Goal: Task Accomplishment & Management: Manage account settings

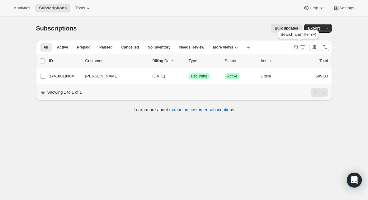
click at [294, 49] on icon "Search and filter results" at bounding box center [296, 47] width 6 height 6
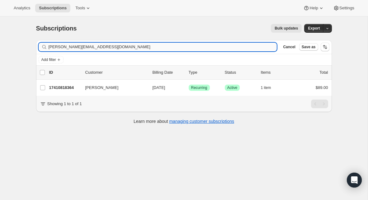
click at [106, 45] on input "[PERSON_NAME][EMAIL_ADDRESS][DOMAIN_NAME]" at bounding box center [163, 47] width 229 height 9
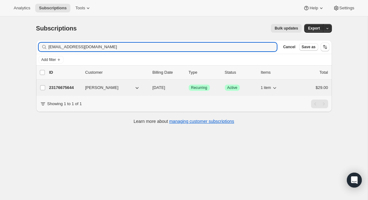
type input "[EMAIL_ADDRESS][DOMAIN_NAME]"
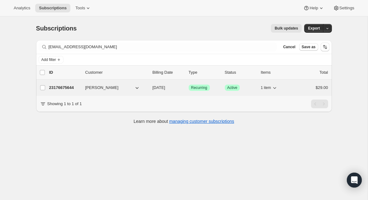
click at [68, 88] on p "23176675644" at bounding box center [64, 88] width 31 height 6
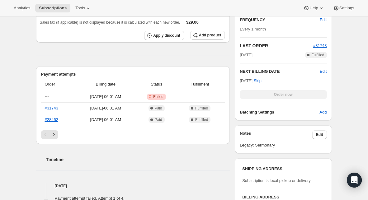
scroll to position [195, 0]
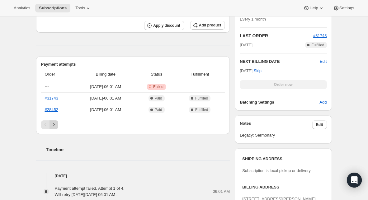
click at [54, 122] on icon "Next" at bounding box center [54, 125] width 6 height 6
click at [55, 123] on icon "Next" at bounding box center [54, 125] width 6 height 6
click at [54, 126] on icon "Next" at bounding box center [54, 125] width 6 height 6
click at [52, 107] on link "#18151" at bounding box center [51, 109] width 13 height 5
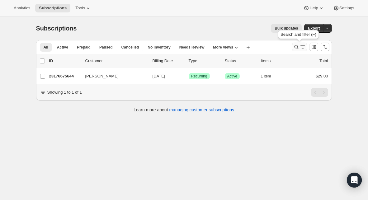
click at [295, 49] on icon "Search and filter results" at bounding box center [296, 47] width 6 height 6
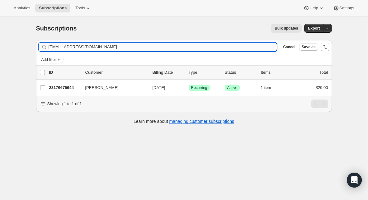
click at [117, 48] on input "[EMAIL_ADDRESS][DOMAIN_NAME]" at bounding box center [163, 47] width 229 height 9
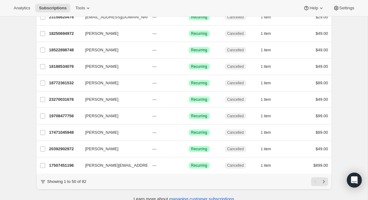
scroll to position [739, 0]
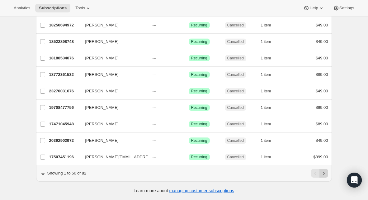
click at [326, 175] on icon "Next" at bounding box center [324, 173] width 6 height 6
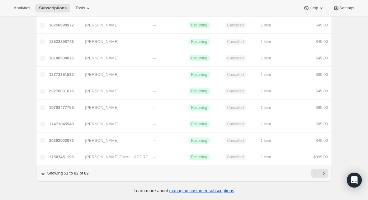
scroll to position [442, 0]
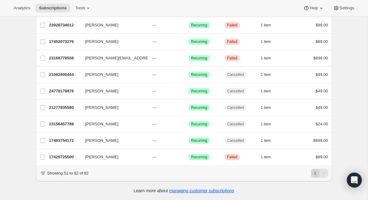
click at [312, 172] on icon "Previous" at bounding box center [315, 173] width 6 height 6
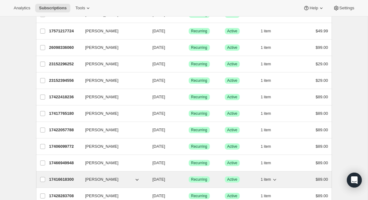
scroll to position [0, 0]
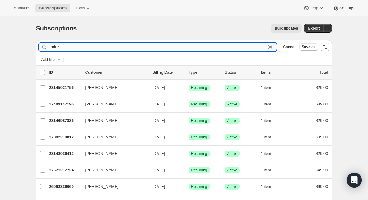
click at [182, 45] on input "andre" at bounding box center [157, 47] width 217 height 9
click at [178, 46] on input "andre" at bounding box center [157, 47] width 217 height 9
paste input "[EMAIL_ADDRESS][DOMAIN_NAME]"
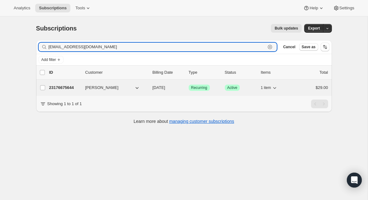
type input "[EMAIL_ADDRESS][DOMAIN_NAME]"
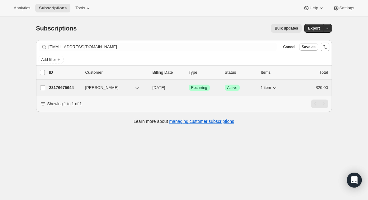
click at [58, 90] on p "23176675644" at bounding box center [64, 88] width 31 height 6
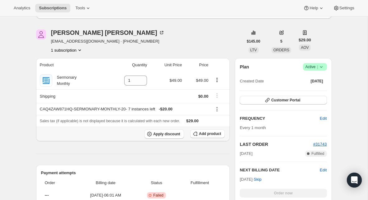
scroll to position [86, 0]
click at [207, 135] on span "Add product" at bounding box center [210, 134] width 22 height 5
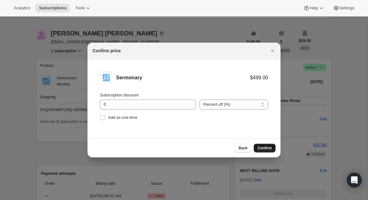
click at [265, 147] on span "Confirm" at bounding box center [265, 148] width 14 height 5
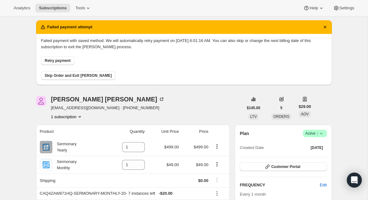
scroll to position [94, 0]
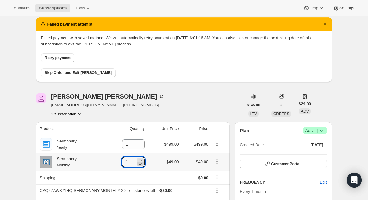
click at [138, 165] on icon at bounding box center [140, 164] width 6 height 6
type input "0"
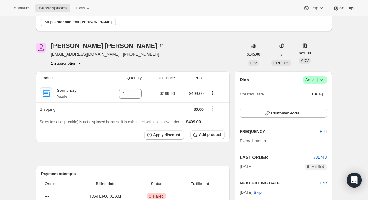
scroll to position [145, 0]
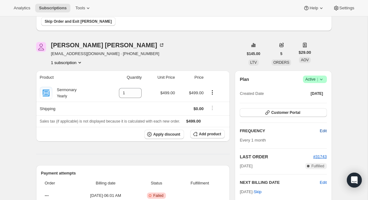
click at [320, 130] on span "Edit" at bounding box center [323, 131] width 7 height 6
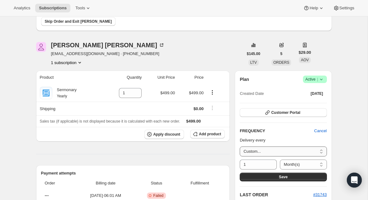
click at [283, 149] on select "Custom..." at bounding box center [283, 152] width 87 height 10
click at [274, 153] on select "Custom..." at bounding box center [283, 152] width 87 height 10
click at [287, 165] on select "Day(s) Week(s) Month(s) Year(s)" at bounding box center [303, 165] width 47 height 10
select select "YEAR"
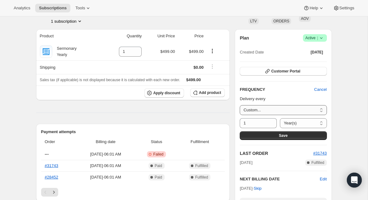
scroll to position [189, 0]
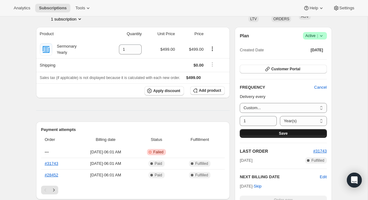
click at [277, 136] on button "Save" at bounding box center [283, 133] width 87 height 9
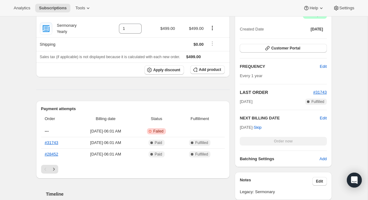
scroll to position [245, 0]
click at [320, 118] on span "Edit" at bounding box center [323, 118] width 7 height 6
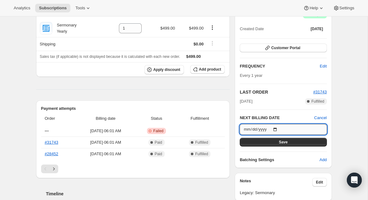
click at [277, 127] on input "[DATE]" at bounding box center [283, 129] width 87 height 11
type input "[DATE]"
click at [290, 140] on button "Save" at bounding box center [283, 142] width 87 height 9
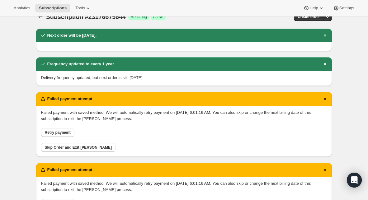
scroll to position [19, 0]
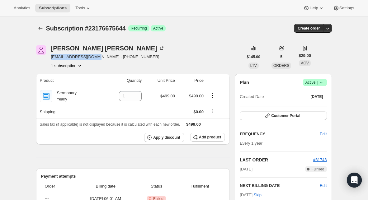
drag, startPoint x: 51, startPoint y: 58, endPoint x: 97, endPoint y: 59, distance: 46.1
click at [97, 59] on span "[EMAIL_ADDRESS][DOMAIN_NAME] · [PHONE_NUMBER]" at bounding box center [108, 57] width 114 height 6
copy span "[EMAIL_ADDRESS][DOMAIN_NAME]"
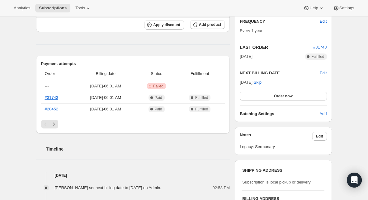
scroll to position [122, 0]
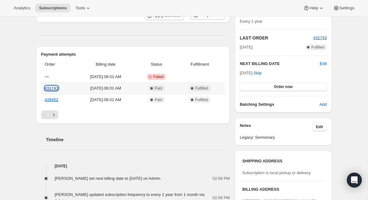
click at [54, 89] on link "#31743" at bounding box center [51, 88] width 13 height 5
click at [54, 113] on icon "Next" at bounding box center [54, 115] width 6 height 6
click at [54, 115] on icon "Next" at bounding box center [54, 115] width 6 height 6
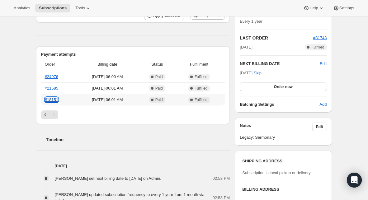
click at [53, 100] on link "#18151" at bounding box center [51, 99] width 13 height 5
click at [45, 112] on icon "Previous" at bounding box center [45, 115] width 6 height 6
click at [44, 115] on icon "Previous" at bounding box center [45, 115] width 6 height 6
click at [55, 111] on button "Next" at bounding box center [54, 115] width 9 height 9
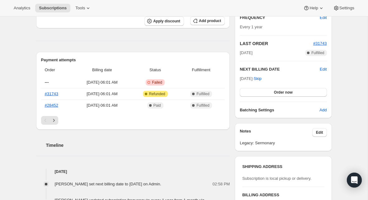
scroll to position [118, 0]
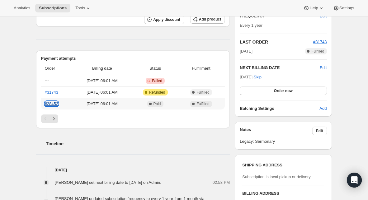
click at [54, 104] on link "#28452" at bounding box center [51, 104] width 13 height 5
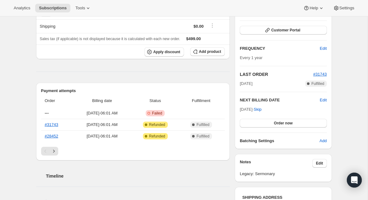
scroll to position [89, 0]
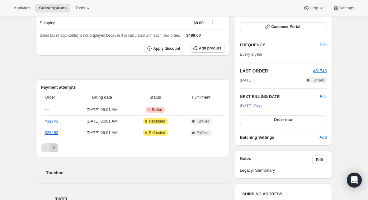
click at [55, 147] on icon "Next" at bounding box center [54, 148] width 6 height 6
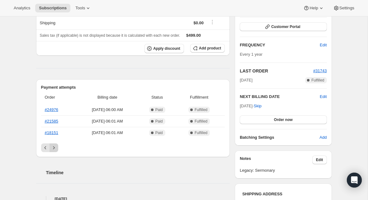
click at [56, 147] on icon "Next" at bounding box center [54, 148] width 6 height 6
click at [54, 131] on link "#18151" at bounding box center [51, 132] width 13 height 5
click at [52, 122] on link "#21585" at bounding box center [51, 121] width 13 height 5
click at [54, 109] on link "#24976" at bounding box center [51, 109] width 13 height 5
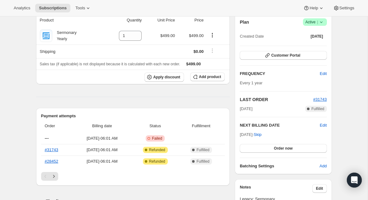
scroll to position [61, 0]
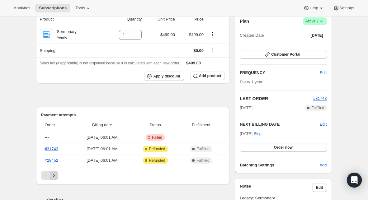
click at [56, 172] on button "Next" at bounding box center [54, 175] width 9 height 9
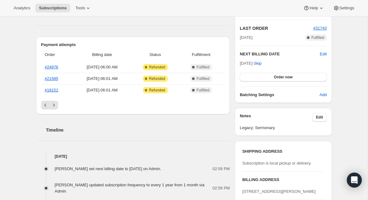
scroll to position [142, 0]
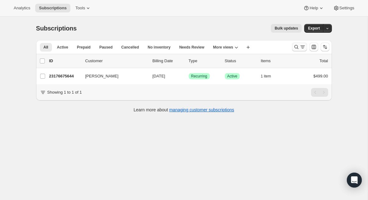
click at [297, 47] on icon "Search and filter results" at bounding box center [296, 47] width 6 height 6
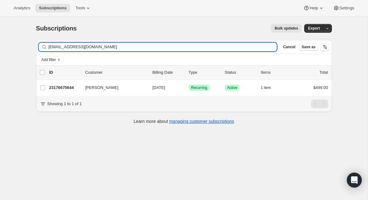
click at [109, 44] on input "[EMAIL_ADDRESS][DOMAIN_NAME]" at bounding box center [163, 47] width 229 height 9
type input "chrisrdale@yahoo.com"
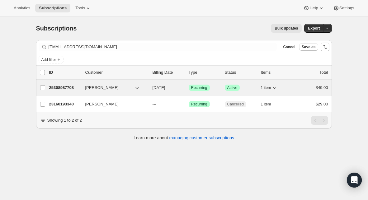
click at [70, 89] on p "25308987708" at bounding box center [64, 88] width 31 height 6
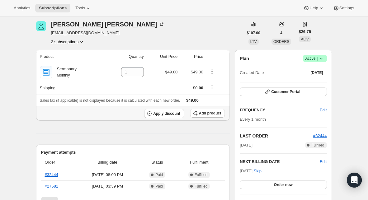
scroll to position [34, 0]
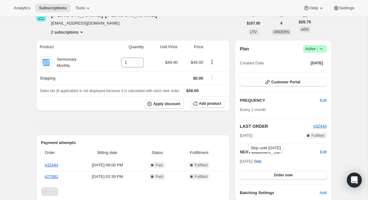
click at [262, 161] on span "Skip" at bounding box center [258, 161] width 8 height 6
